Goal: Information Seeking & Learning: Learn about a topic

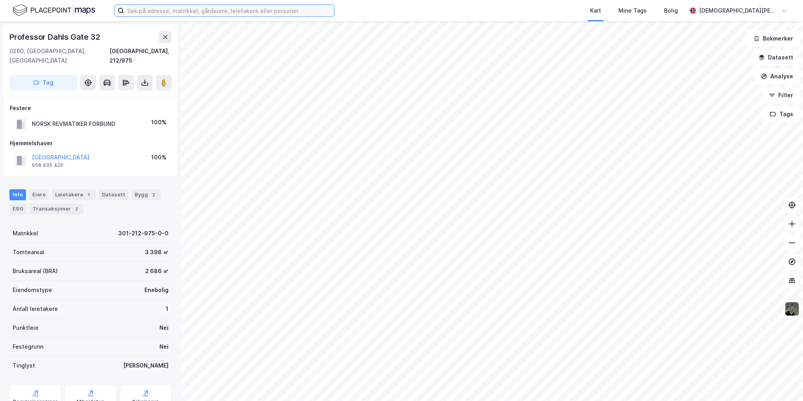
click at [250, 14] on input at bounding box center [229, 11] width 210 height 12
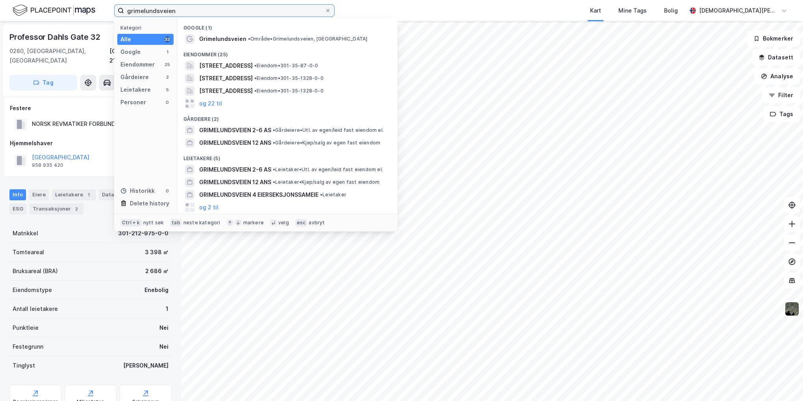
click at [202, 15] on input "grimelundsveien" at bounding box center [224, 11] width 201 height 12
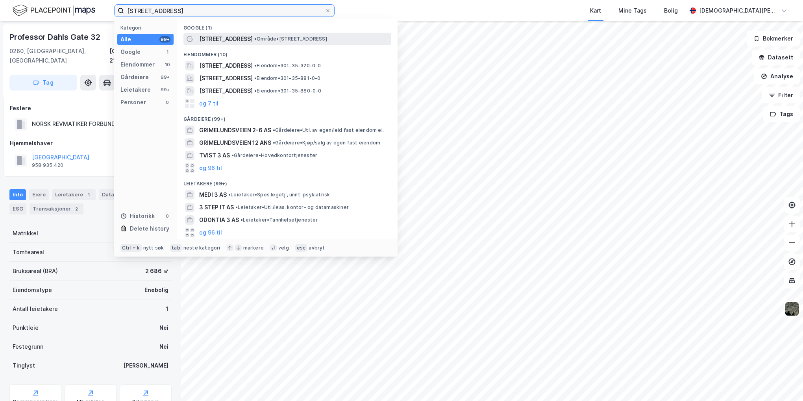
type input "[STREET_ADDRESS]"
click at [259, 34] on div "[STREET_ADDRESS] • Område • [STREET_ADDRESS]" at bounding box center [294, 38] width 191 height 9
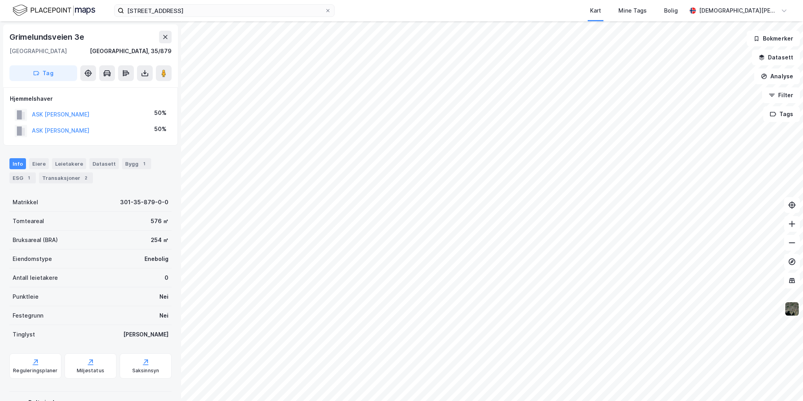
scroll to position [34, 0]
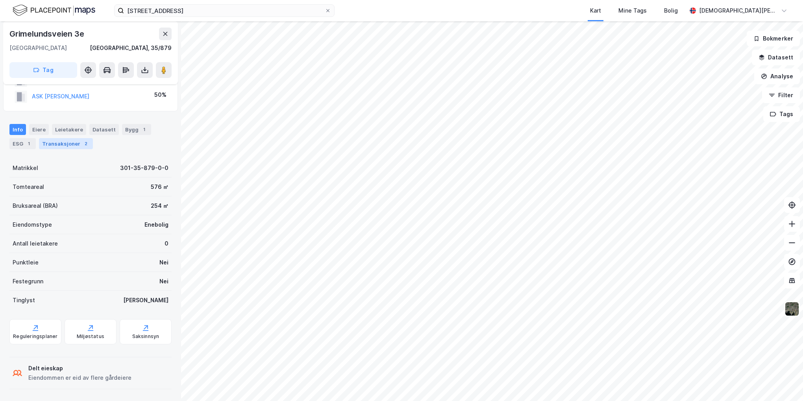
click at [72, 145] on div "Transaksjoner 2" at bounding box center [66, 143] width 54 height 11
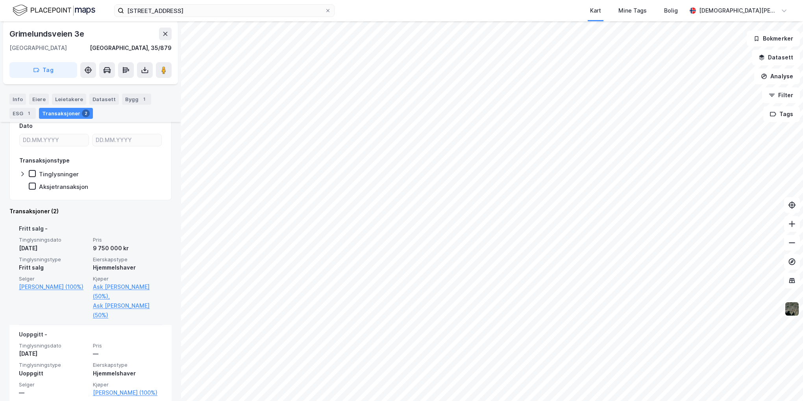
scroll to position [112, 0]
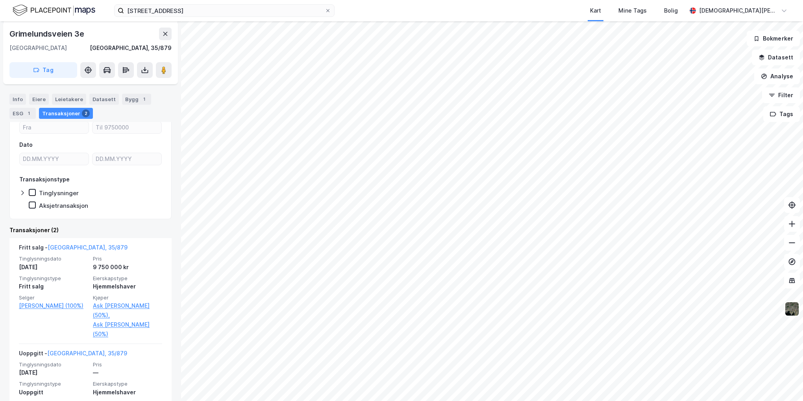
scroll to position [112, 0]
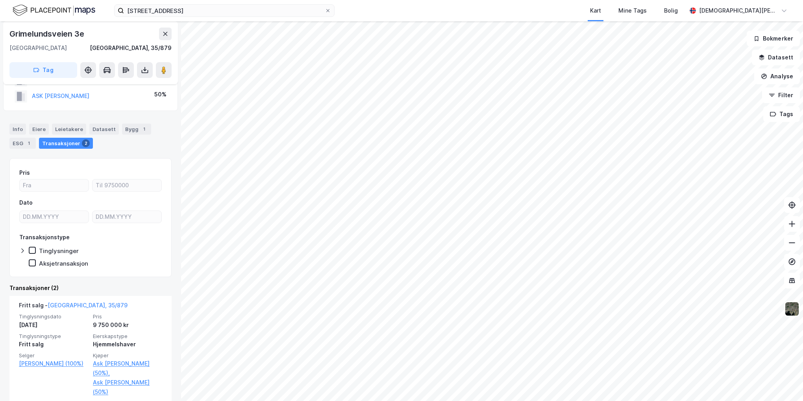
scroll to position [112, 0]
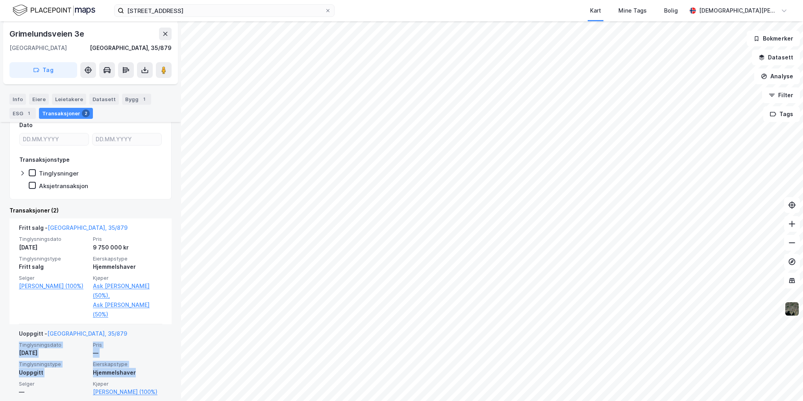
drag, startPoint x: 132, startPoint y: 361, endPoint x: 13, endPoint y: 337, distance: 121.3
click at [13, 337] on div "Uoppgitt - [GEOGRAPHIC_DATA], 35/879 Tinglysningsdato [DATE] Pris — Tinglysning…" at bounding box center [90, 362] width 162 height 77
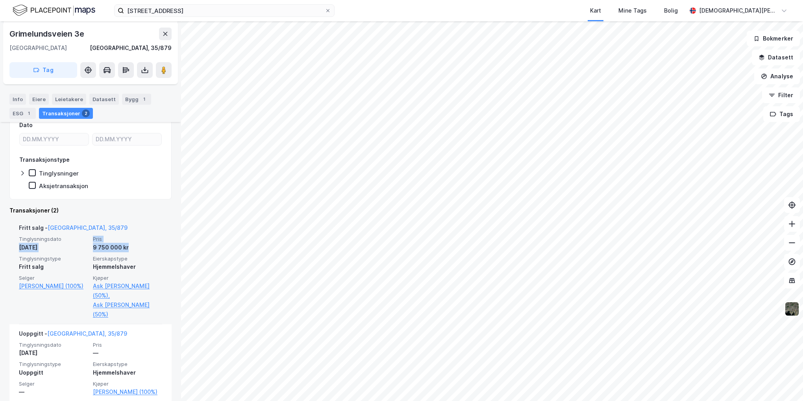
drag, startPoint x: 13, startPoint y: 337, endPoint x: 12, endPoint y: 246, distance: 90.9
click at [12, 246] on div "Fritt salg - [GEOGRAPHIC_DATA], 35/879 Tinglysningsdato [DATE] Pris 9 750 000 k…" at bounding box center [90, 271] width 162 height 106
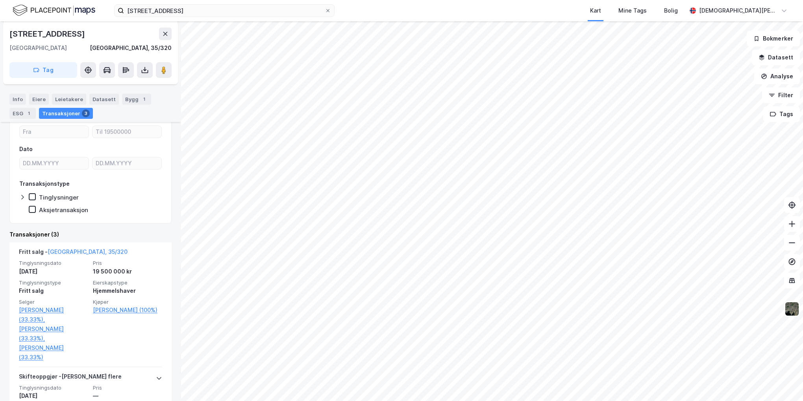
scroll to position [79, 0]
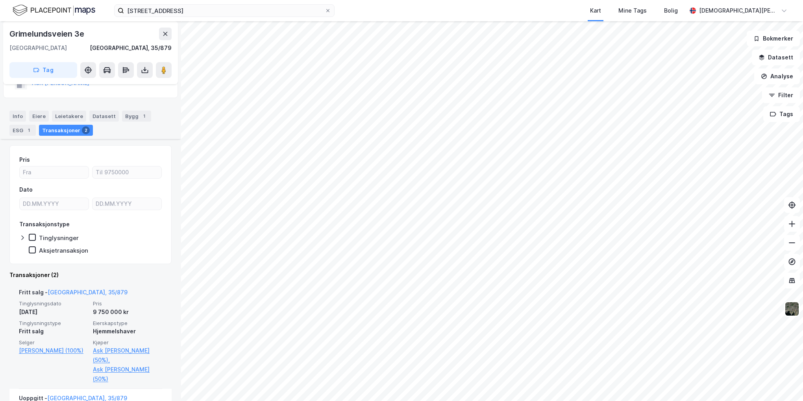
scroll to position [112, 0]
